Goal: Ask a question

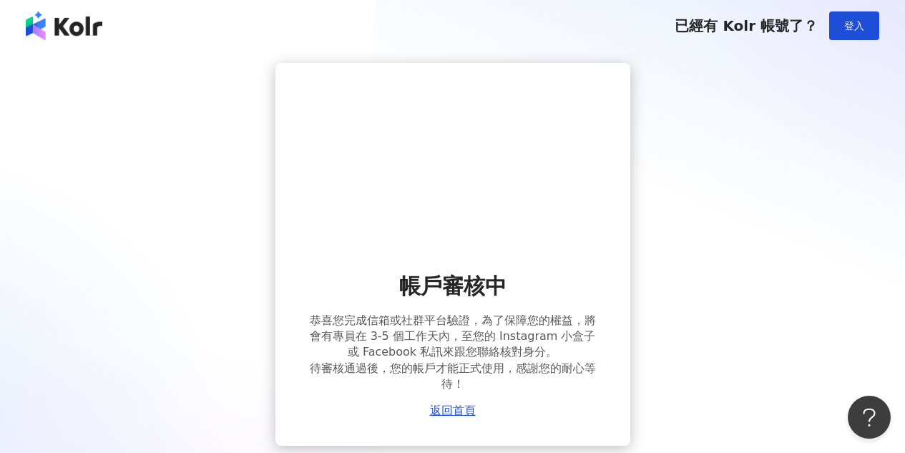
scroll to position [99, 0]
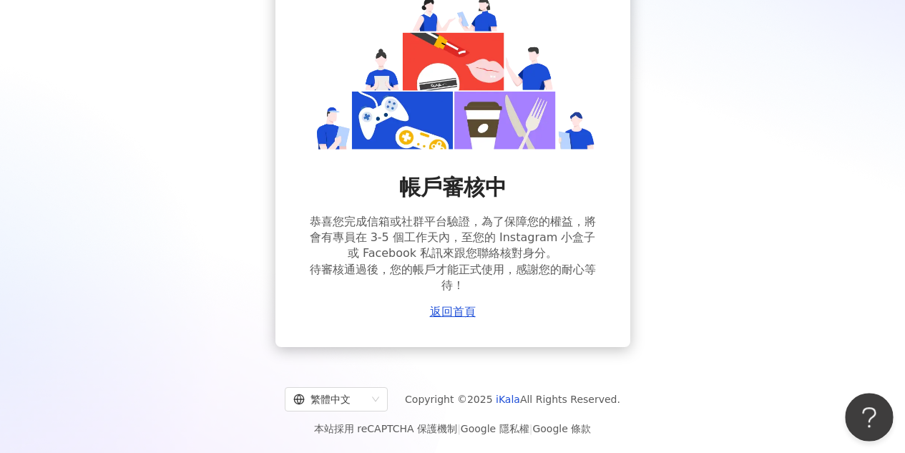
click at [870, 416] on button "Open Beacon popover" at bounding box center [866, 414] width 43 height 43
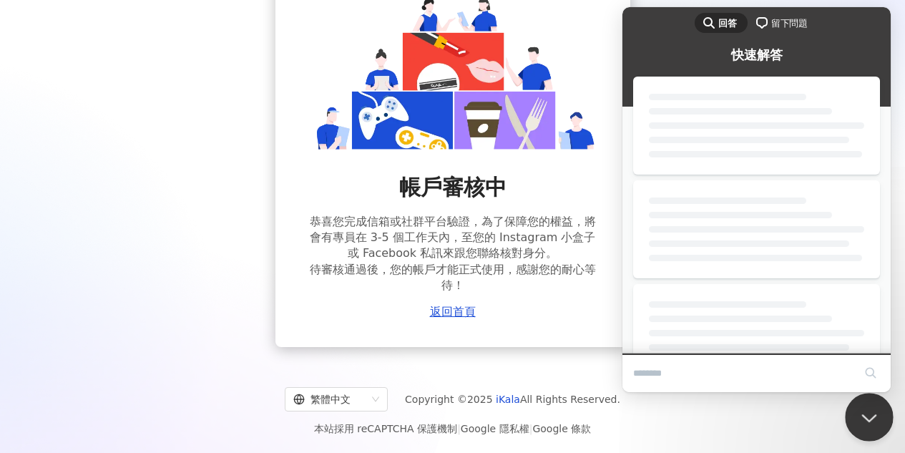
scroll to position [0, 0]
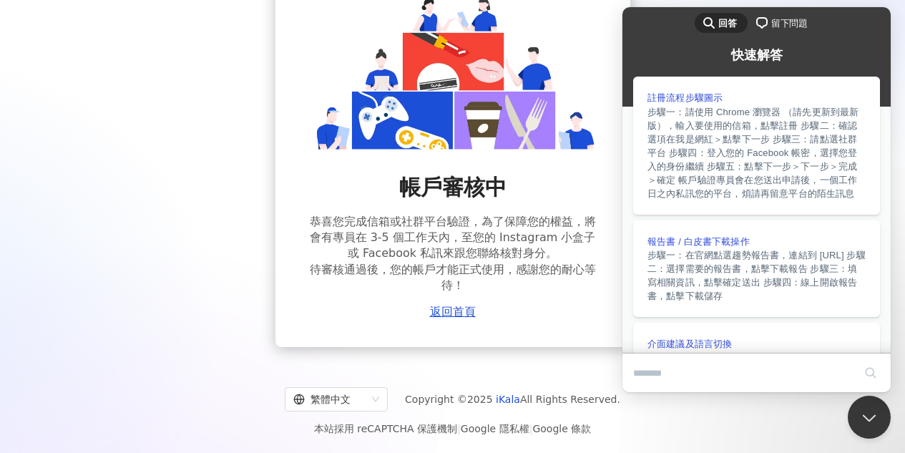
click at [779, 28] on span "留下問題" at bounding box center [790, 23] width 37 height 14
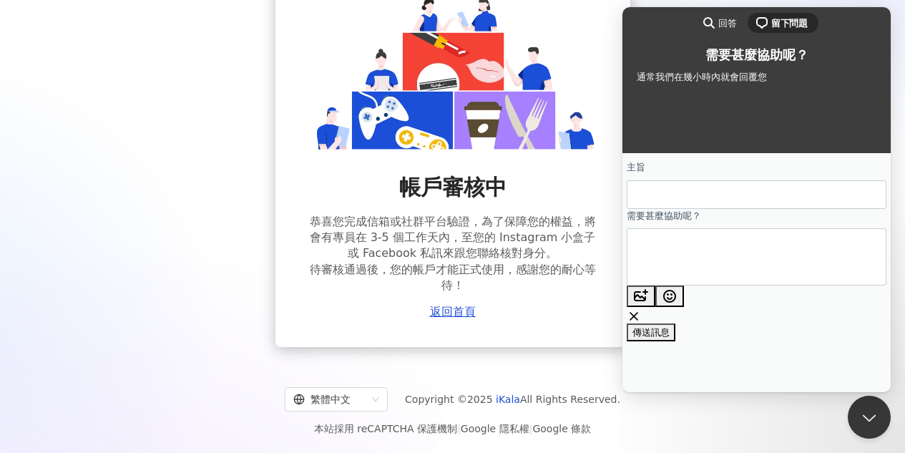
click at [716, 199] on input "主旨" at bounding box center [756, 195] width 237 height 26
drag, startPoint x: 405, startPoint y: 190, endPoint x: 540, endPoint y: 193, distance: 135.3
click at [540, 193] on div "帳戶審核中 恭喜您完成信箱或社群平台驗證，為了保障您的權益，將會有專員在 3-5 個工作天內，至您的 Instagram 小盒子或 Facebook 私訊來跟…" at bounding box center [453, 245] width 286 height 146
copy span "帳戶審核中"
click at [733, 205] on input "主旨" at bounding box center [756, 195] width 237 height 26
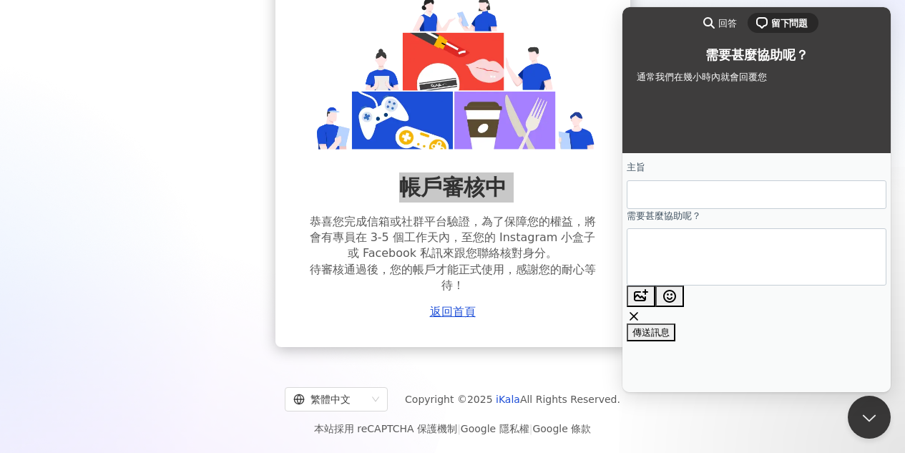
paste input "*****"
type input "*****"
click at [709, 283] on textarea "需要甚麼協助呢？" at bounding box center [692, 256] width 108 height 53
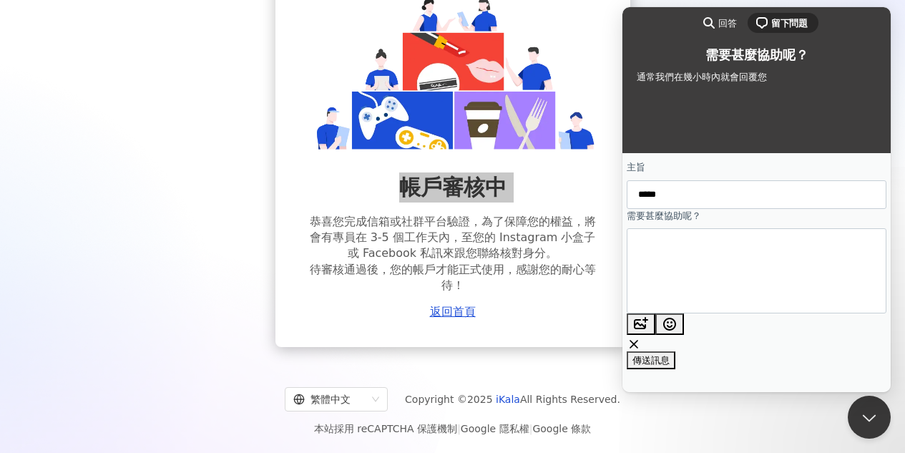
type textarea "**********"
click at [670, 355] on span "傳送訊息" at bounding box center [651, 360] width 37 height 11
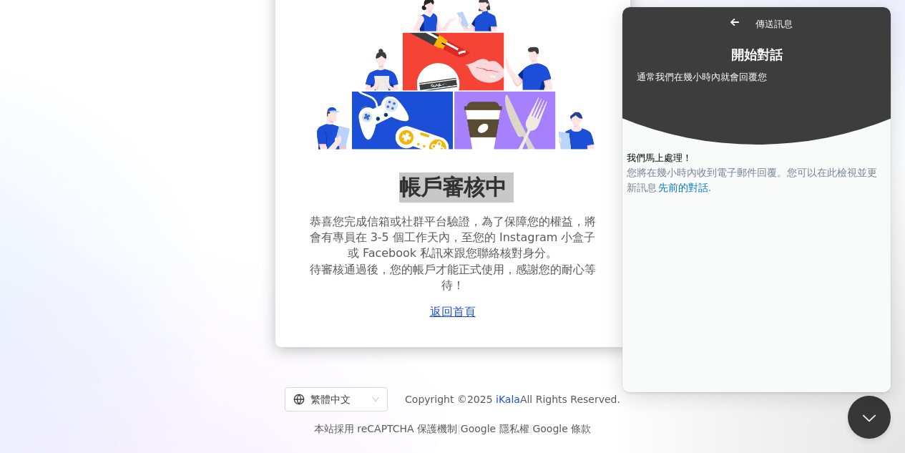
click at [726, 23] on span "Go back" at bounding box center [734, 22] width 17 height 17
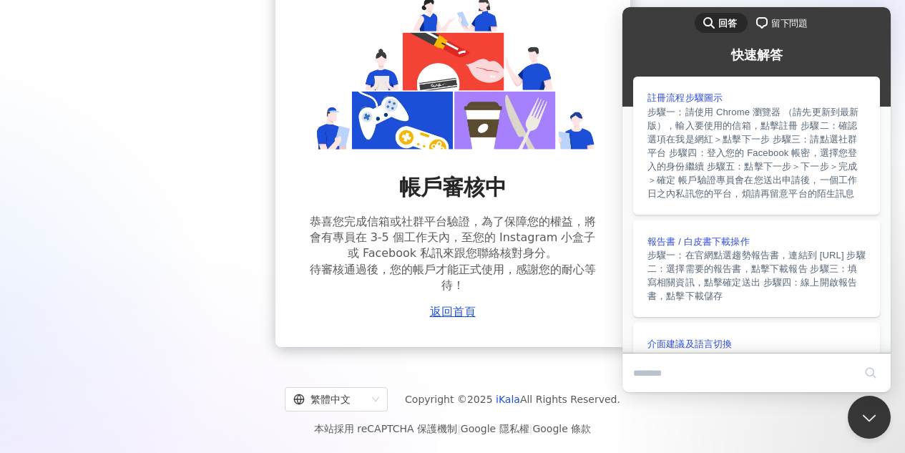
click at [220, 196] on div "帳戶審核中 恭喜您完成信箱或社群平台驗證，為了保障您的權益，將會有專員在 3-5 個工作天內，至您的 Instagram 小盒子或 Facebook 私訊來跟…" at bounding box center [452, 155] width 871 height 383
